Goal: Task Accomplishment & Management: Manage account settings

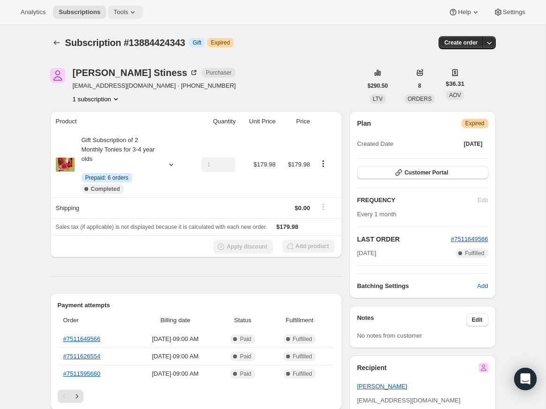
click at [123, 11] on span "Tools" at bounding box center [121, 12] width 15 height 8
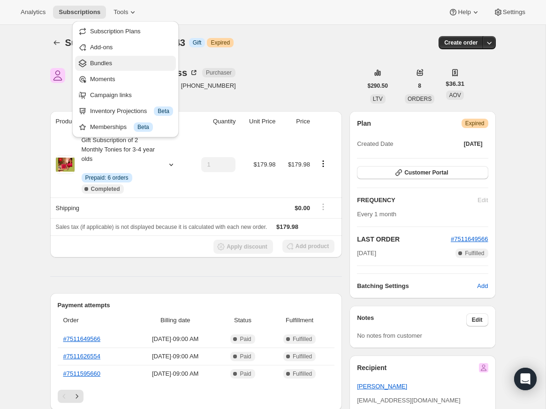
click at [112, 64] on span "Bundles" at bounding box center [101, 63] width 22 height 7
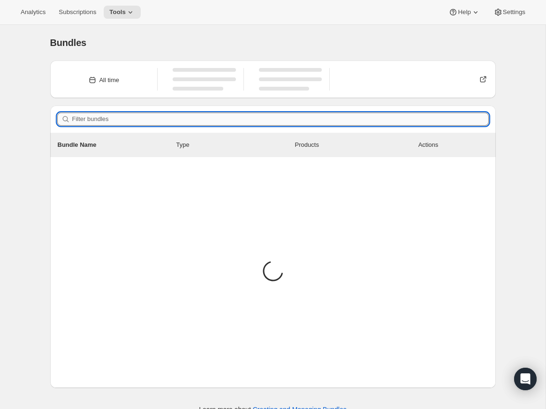
click at [220, 121] on input "Filter bundles" at bounding box center [280, 119] width 417 height 13
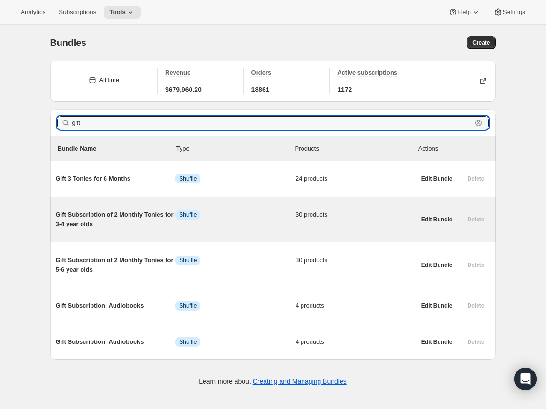
type input "gift"
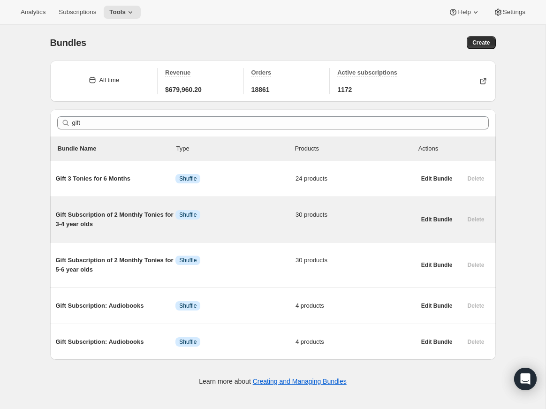
click at [122, 220] on span "Gift Subscription of 2 Monthly Tonies for 3-4 year olds" at bounding box center [116, 219] width 120 height 19
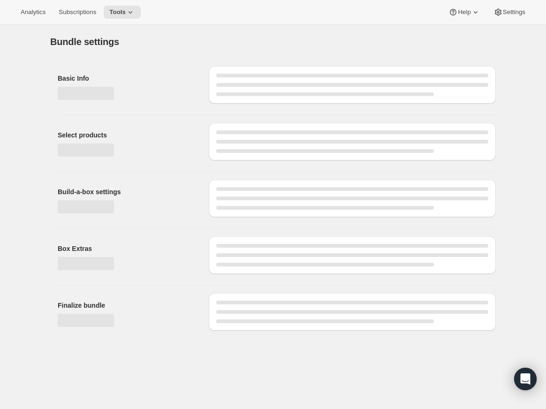
type input "Gift Subscription of 2 Monthly Tonies for 3-4 year olds"
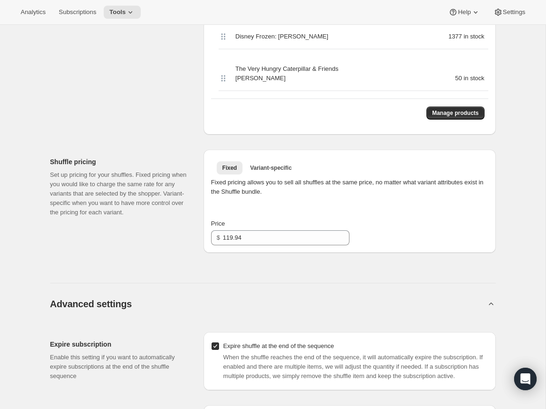
scroll to position [1631, 0]
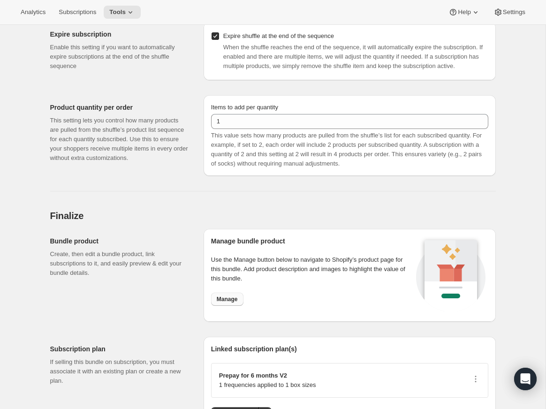
click at [234, 293] on button "Manage" at bounding box center [227, 299] width 32 height 13
click at [249, 409] on span "Manage plans" at bounding box center [235, 414] width 37 height 8
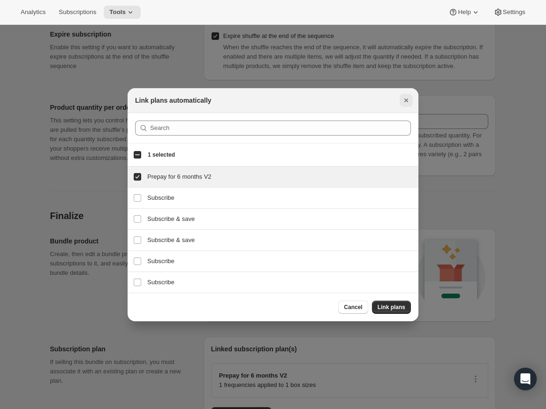
click at [406, 101] on icon "Close" at bounding box center [406, 101] width 4 height 4
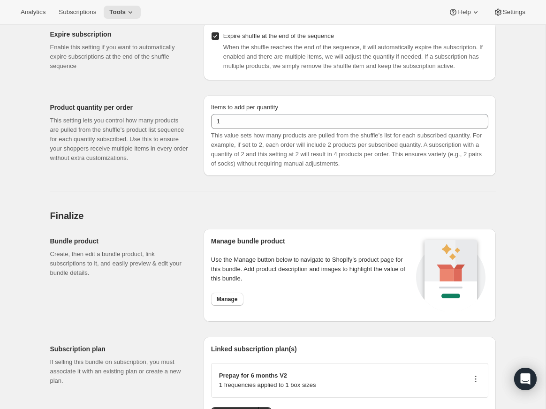
click at [476, 374] on icon "button" at bounding box center [475, 378] width 9 height 9
click at [466, 340] on span "Edit plan details" at bounding box center [461, 343] width 43 height 7
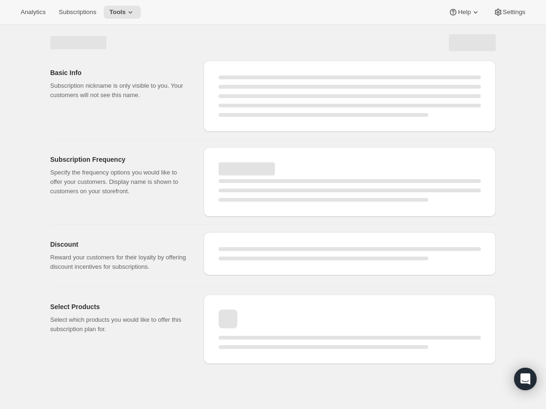
select select "WEEK"
select select "MONTH"
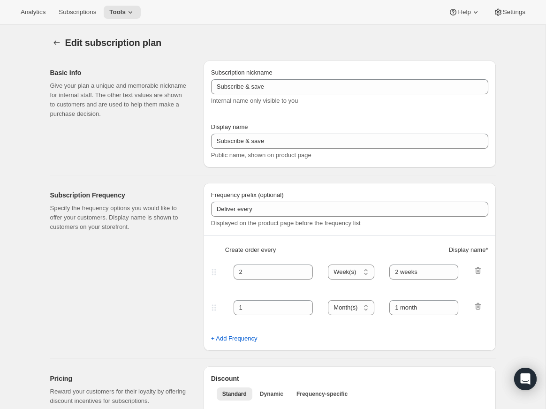
type input "6 Month Prepaid 2 Tonies Monthly V2 Upgraded Plan"
type input "Prepay for 6 months V2"
type input "Note: To ensure delivery, enter the recipient's shipping address in checkout."
select select "MONTH"
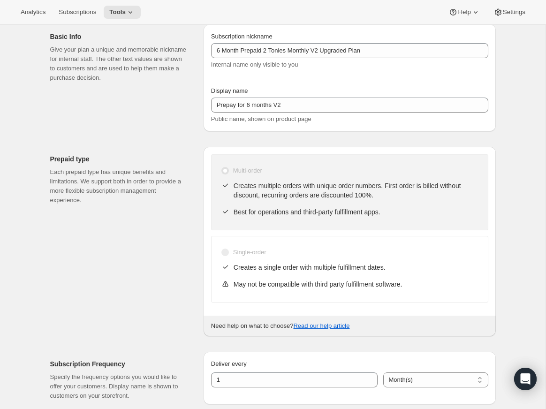
scroll to position [115, 0]
